Goal: Task Accomplishment & Management: Use online tool/utility

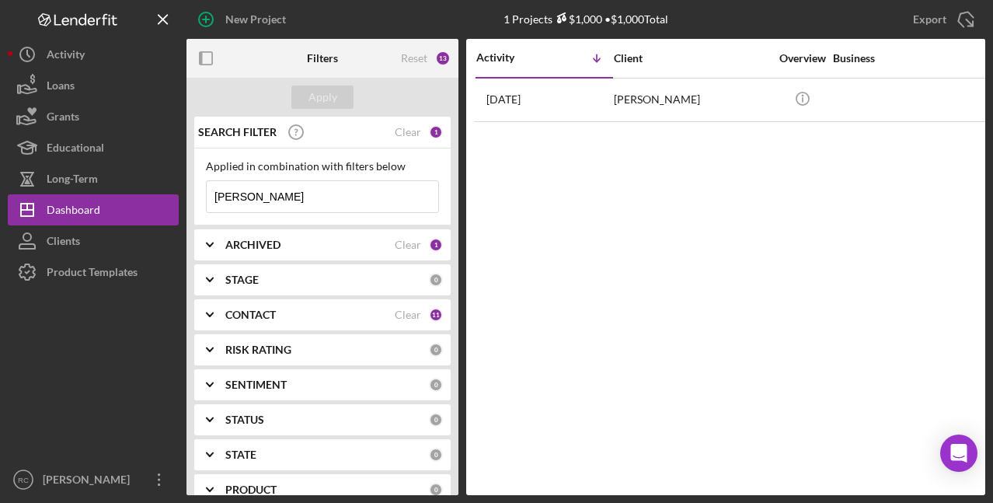
click at [270, 193] on input "[PERSON_NAME]" at bounding box center [323, 196] width 232 height 31
type input "e"
type input "[PERSON_NAME]"
click at [329, 95] on div "Apply" at bounding box center [322, 96] width 29 height 23
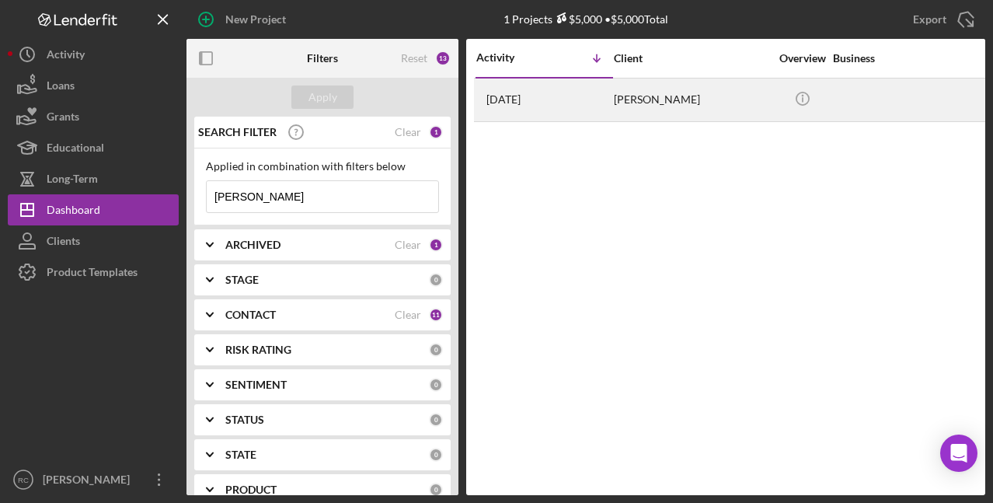
click at [634, 97] on div "[PERSON_NAME]" at bounding box center [691, 99] width 155 height 41
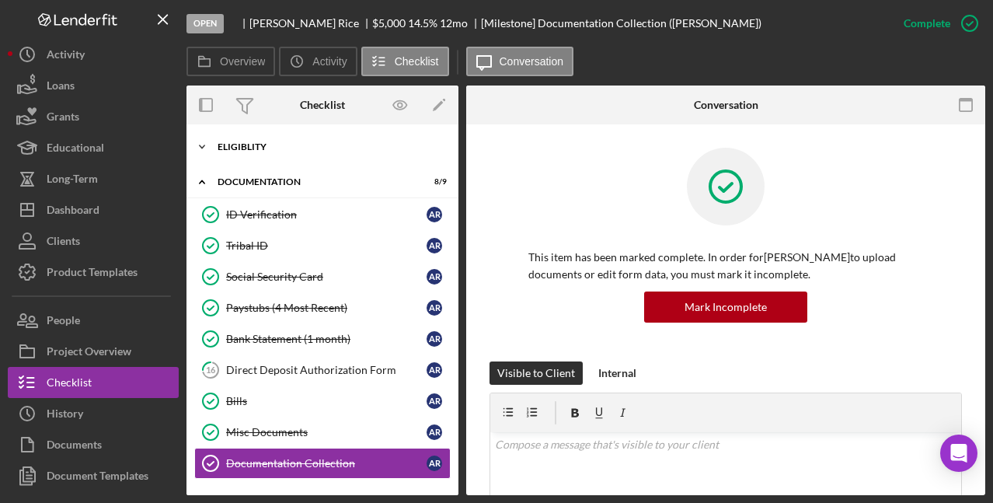
click at [253, 141] on div "Icon/Expander Eligiblity 11 / 12" at bounding box center [322, 146] width 272 height 31
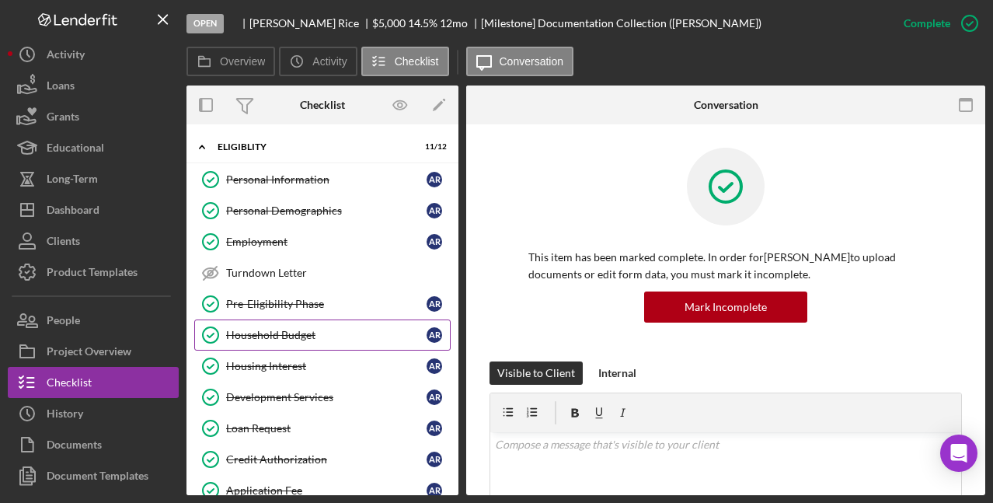
click at [289, 332] on div "Household Budget" at bounding box center [326, 335] width 200 height 12
